Goal: Use online tool/utility: Utilize a website feature to perform a specific function

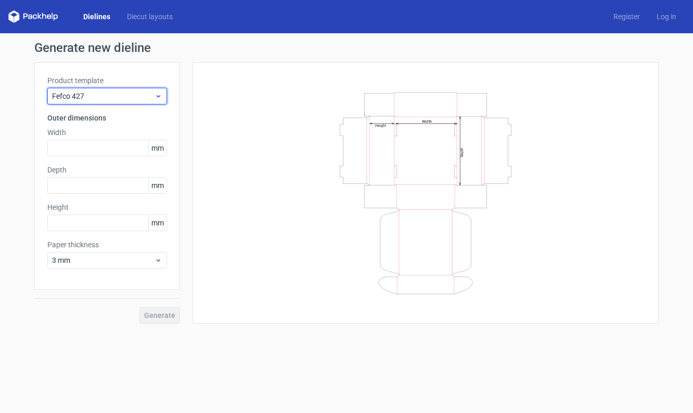
click at [148, 98] on span "Fefco 427" at bounding box center [103, 96] width 102 height 10
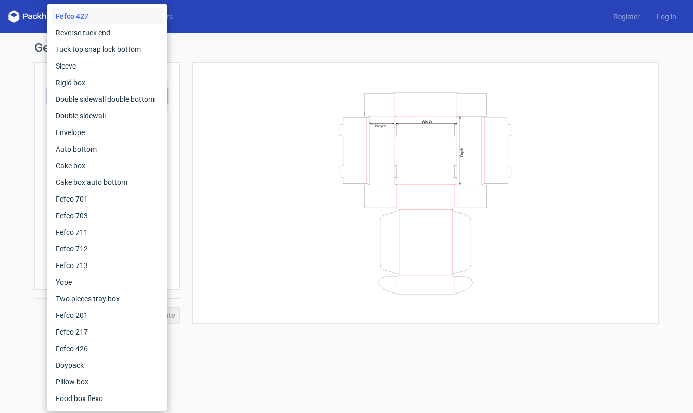
click at [234, 98] on div "Width Depth Height" at bounding box center [425, 193] width 440 height 236
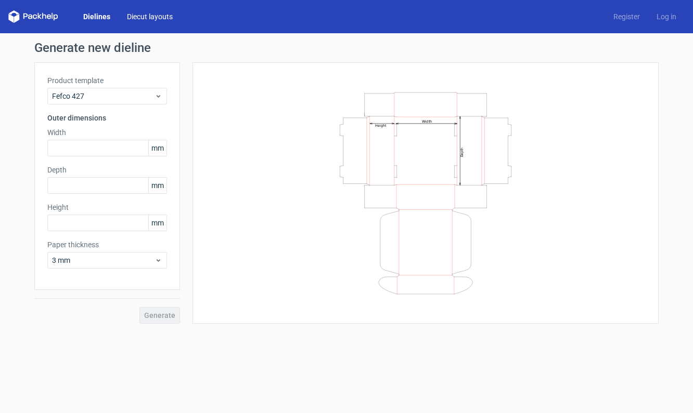
click at [142, 20] on link "Diecut layouts" at bounding box center [150, 16] width 62 height 10
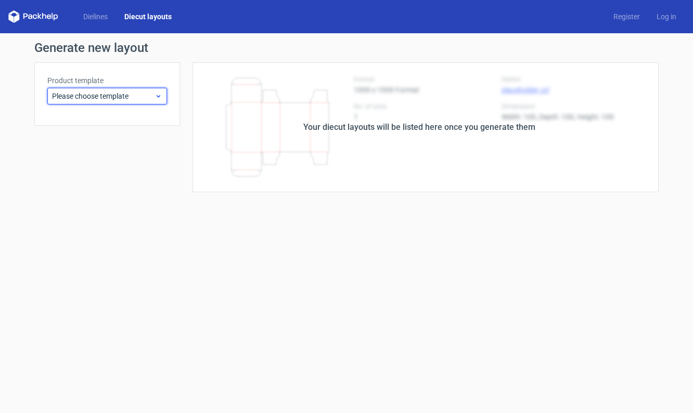
click at [160, 95] on icon at bounding box center [158, 96] width 8 height 8
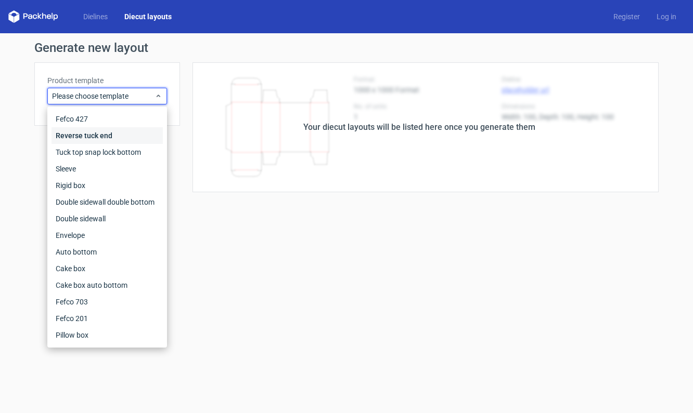
click at [100, 135] on div "Reverse tuck end" at bounding box center [106, 135] width 111 height 17
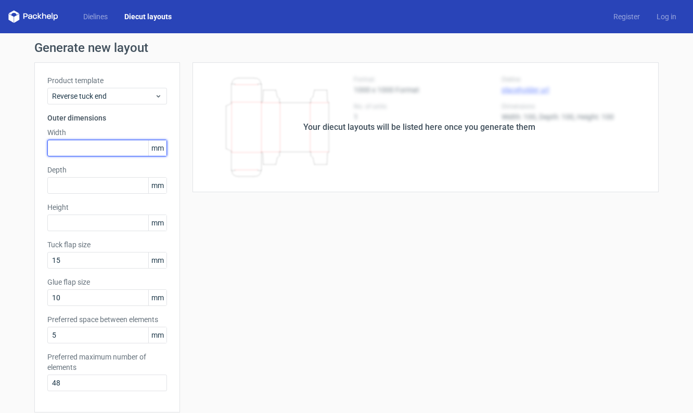
click at [84, 148] on input "text" at bounding box center [107, 148] width 120 height 17
type input "120"
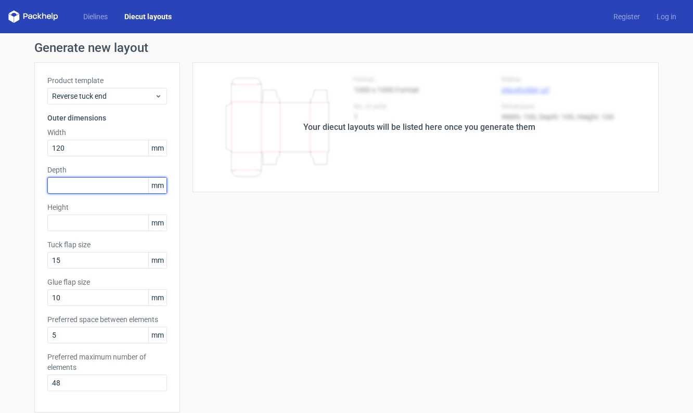
click at [72, 185] on input "text" at bounding box center [107, 185] width 120 height 17
type input "47"
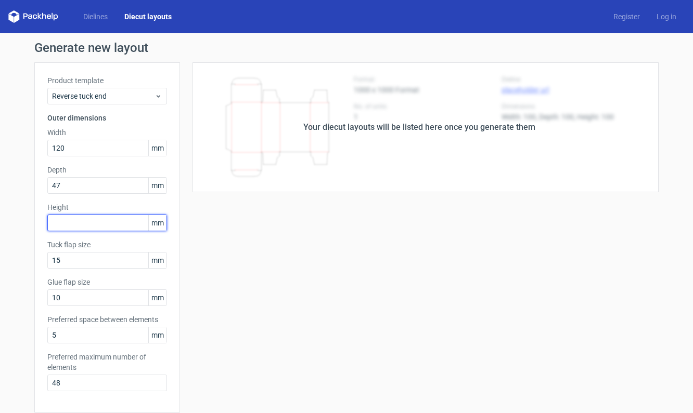
click at [73, 228] on input "text" at bounding box center [107, 223] width 120 height 17
type input "60"
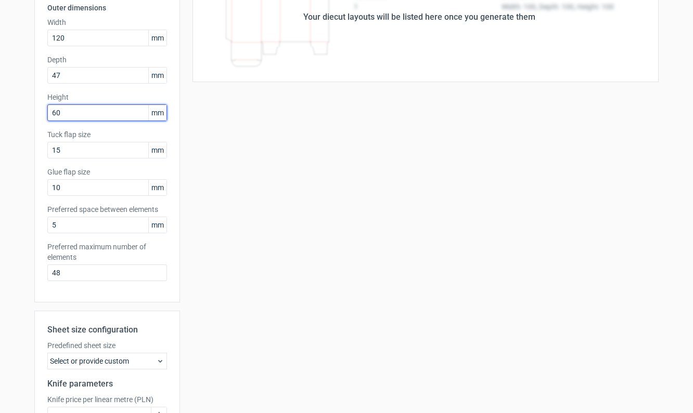
scroll to position [222, 0]
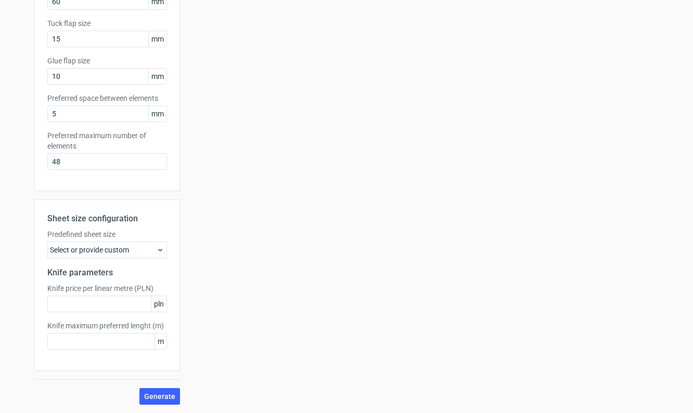
click at [133, 249] on div "Select or provide custom" at bounding box center [107, 250] width 120 height 17
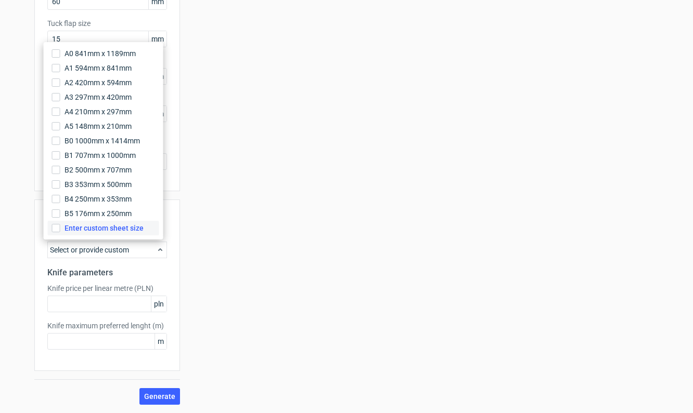
click at [83, 230] on span "Enter custom sheet size" at bounding box center [103, 228] width 79 height 10
click at [60, 230] on input "Enter custom sheet size" at bounding box center [56, 228] width 8 height 8
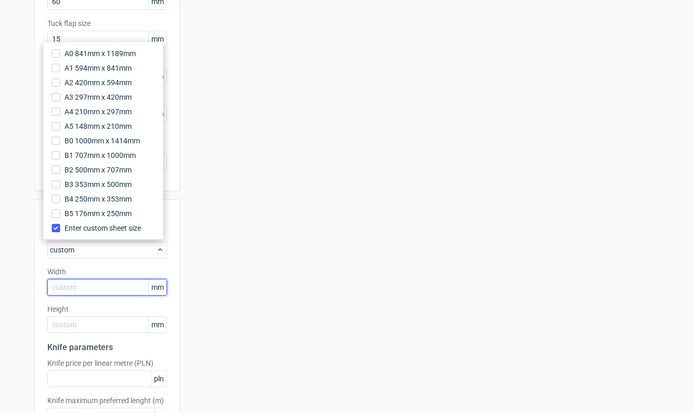
click at [80, 290] on input "text" at bounding box center [107, 287] width 120 height 17
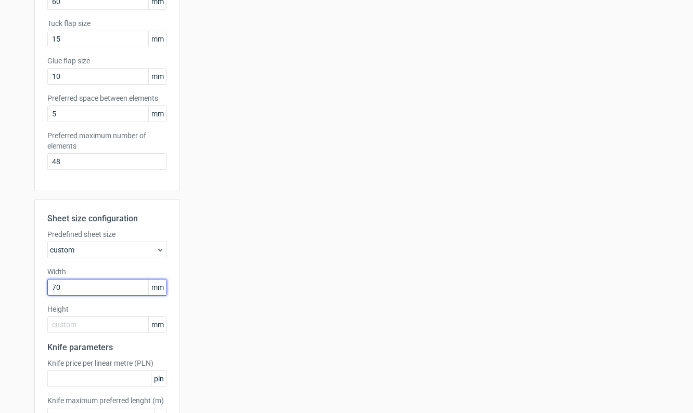
type input "700"
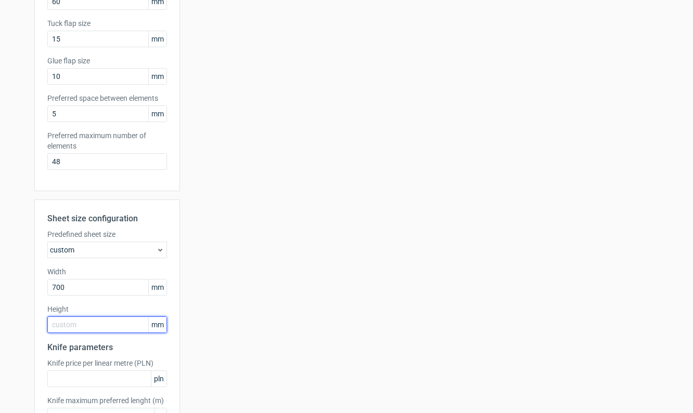
click at [84, 324] on input "text" at bounding box center [107, 325] width 120 height 17
type input "500"
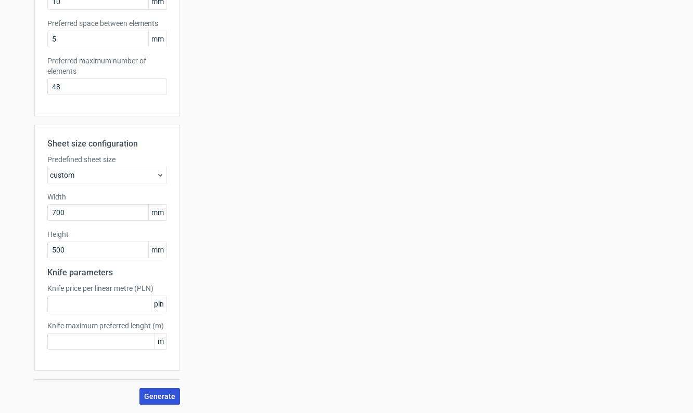
click at [163, 391] on button "Generate" at bounding box center [159, 396] width 41 height 17
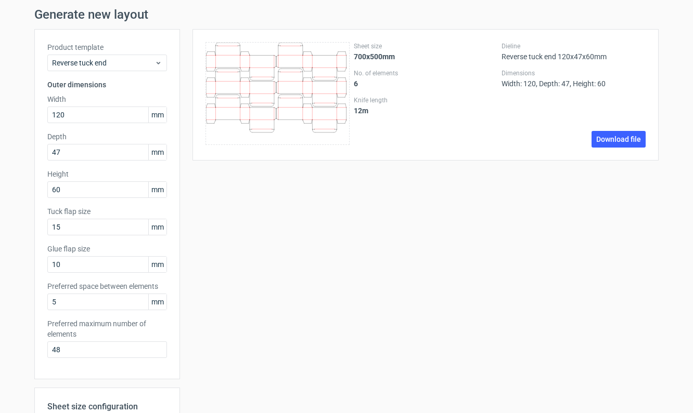
scroll to position [44, 0]
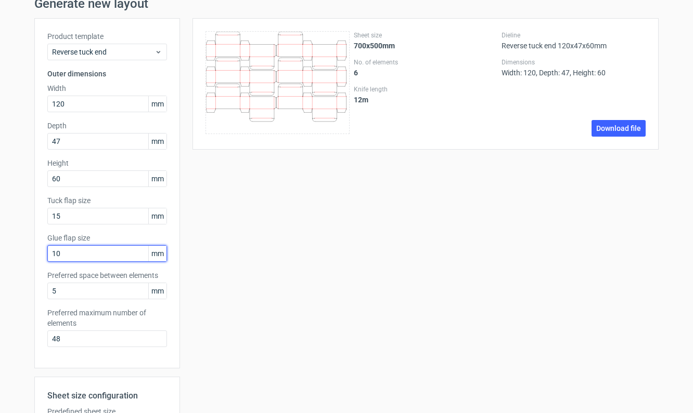
click at [65, 250] on input "10" at bounding box center [107, 253] width 120 height 17
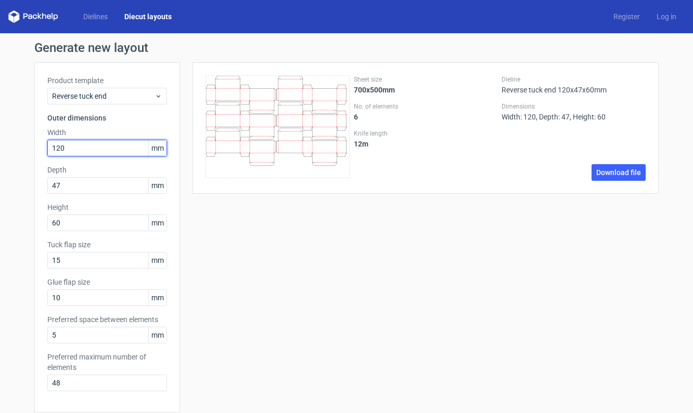
drag, startPoint x: 79, startPoint y: 149, endPoint x: 15, endPoint y: 146, distance: 64.1
click at [15, 146] on div "Generate new layout Product template Reverse tuck end Outer dimensions Width 12…" at bounding box center [346, 371] width 693 height 677
type input "130"
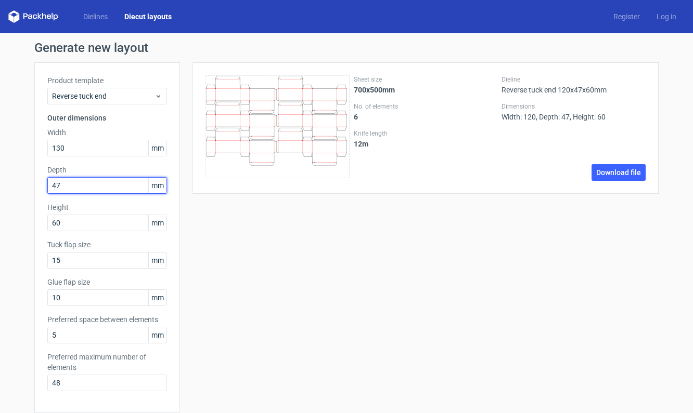
drag, startPoint x: 61, startPoint y: 186, endPoint x: 41, endPoint y: 185, distance: 20.3
click at [41, 185] on div "Product template Reverse tuck end Outer dimensions Width 130 mm Depth 47 mm Hei…" at bounding box center [107, 237] width 146 height 350
type input "70"
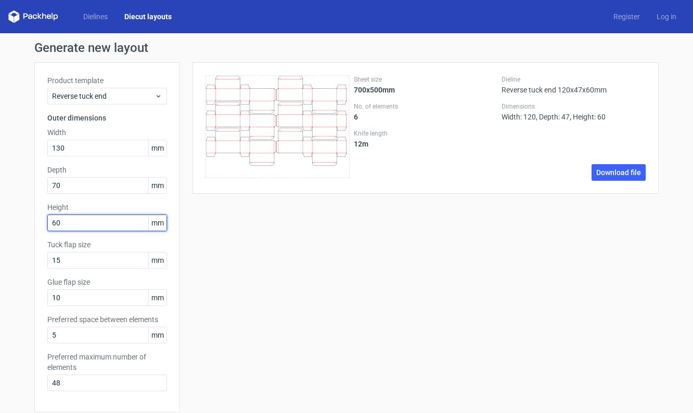
drag, startPoint x: 60, startPoint y: 230, endPoint x: 39, endPoint y: 222, distance: 22.9
click at [39, 222] on div "Product template Reverse tuck end Outer dimensions Width 130 mm Depth 70 mm Hei…" at bounding box center [107, 237] width 146 height 350
type input "83"
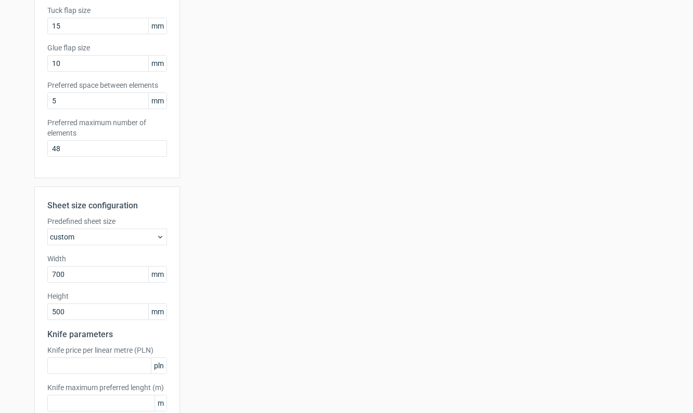
scroll to position [296, 0]
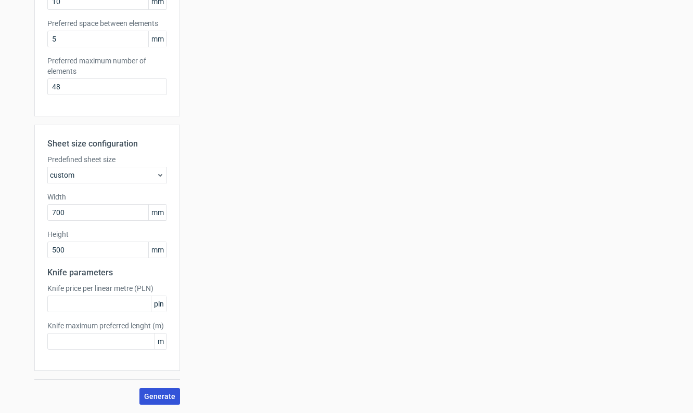
click at [167, 398] on span "Generate" at bounding box center [159, 396] width 31 height 7
